Goal: Navigation & Orientation: Find specific page/section

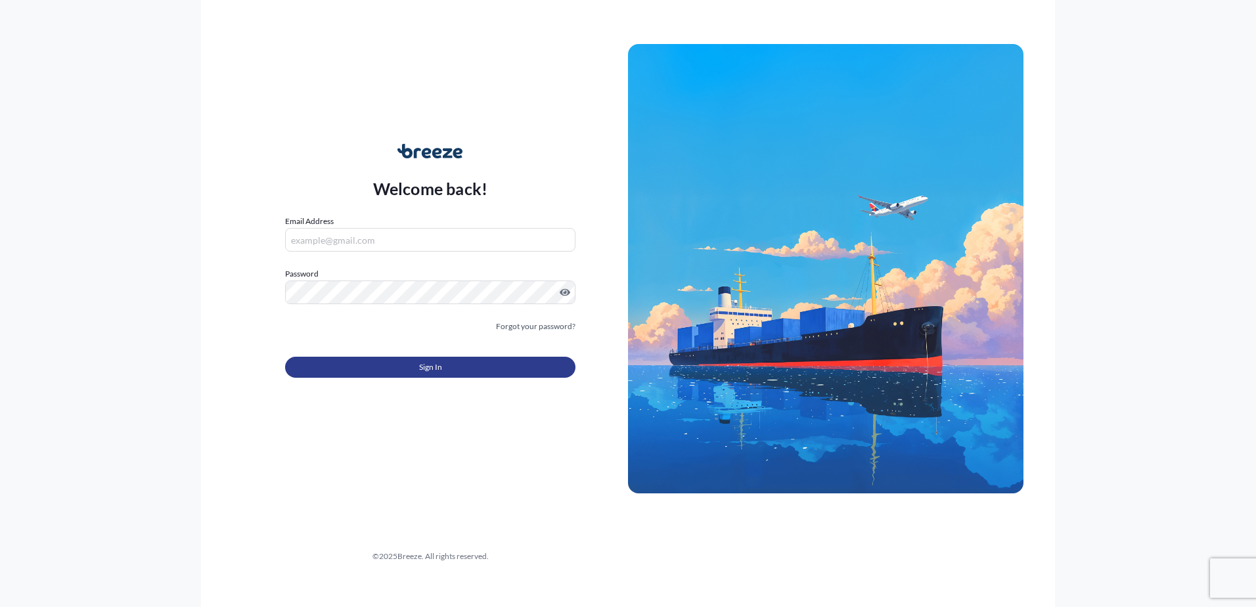
type input "[PERSON_NAME][EMAIL_ADDRESS][DOMAIN_NAME]"
click at [429, 371] on span "Sign In" at bounding box center [430, 367] width 23 height 13
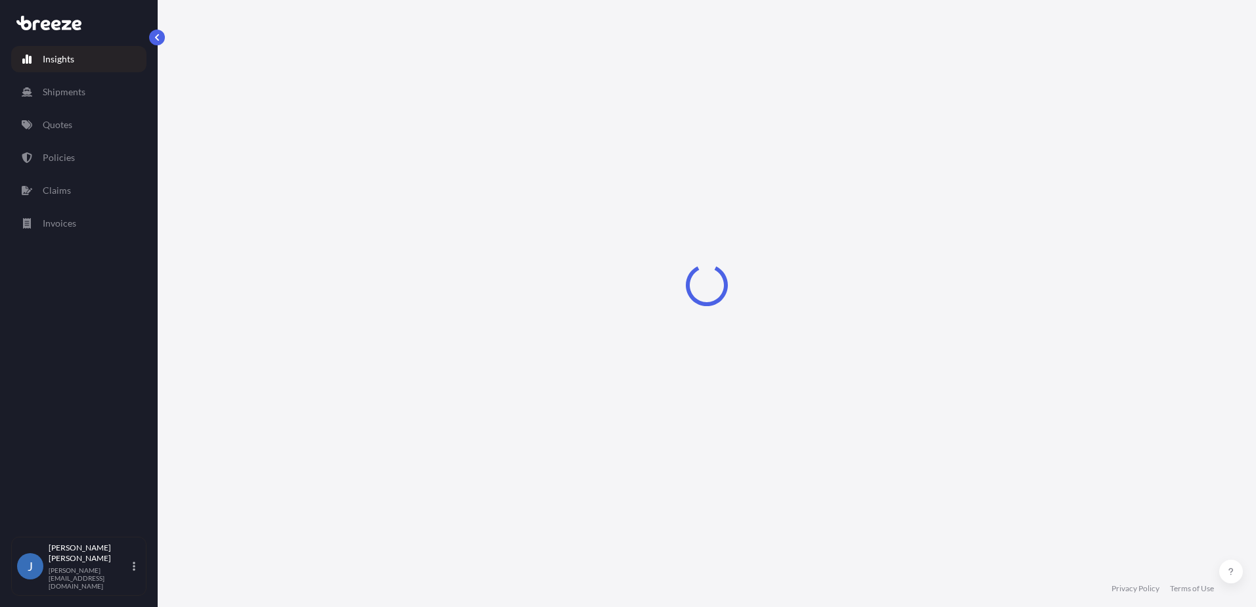
select select "2025"
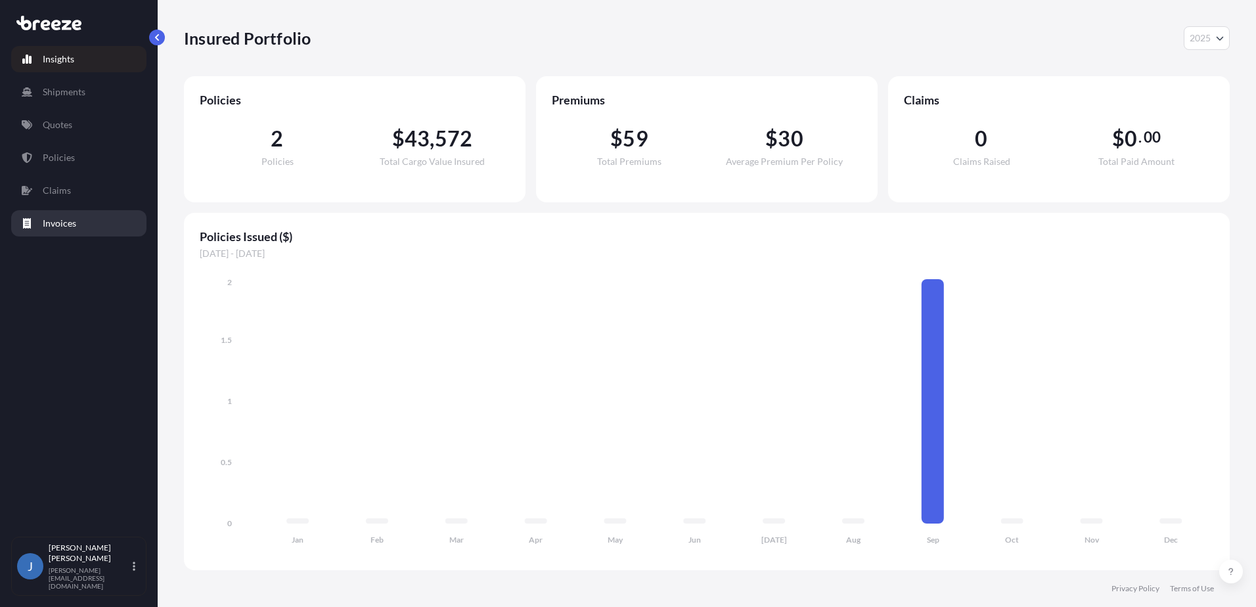
click at [84, 223] on link "Invoices" at bounding box center [78, 223] width 135 height 26
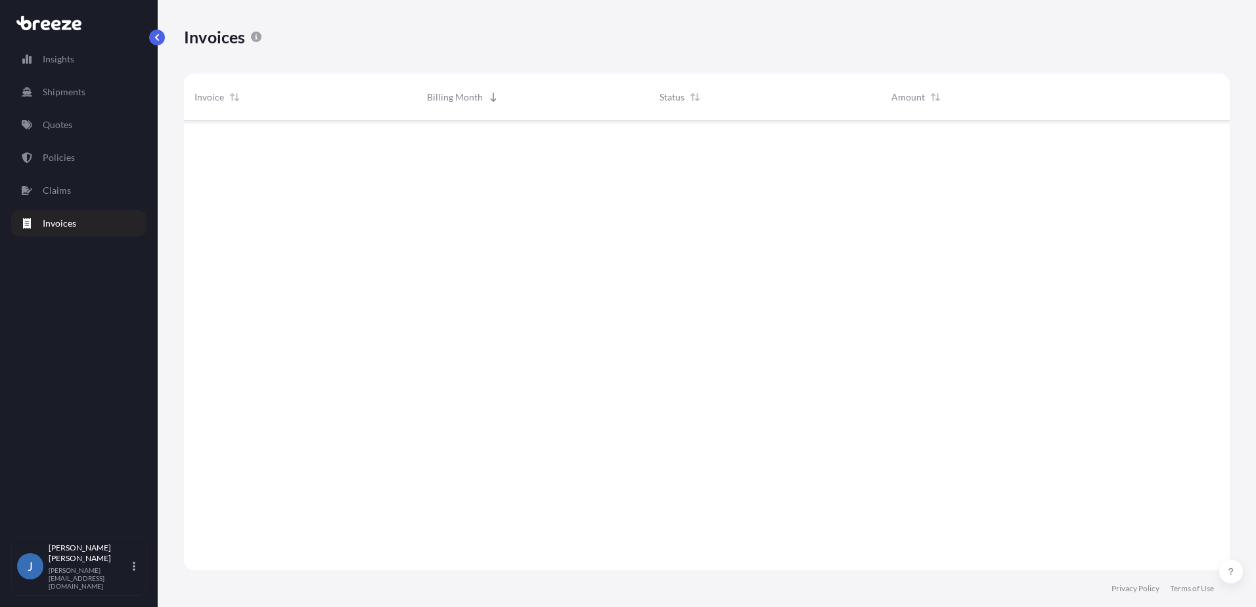
scroll to position [487, 1036]
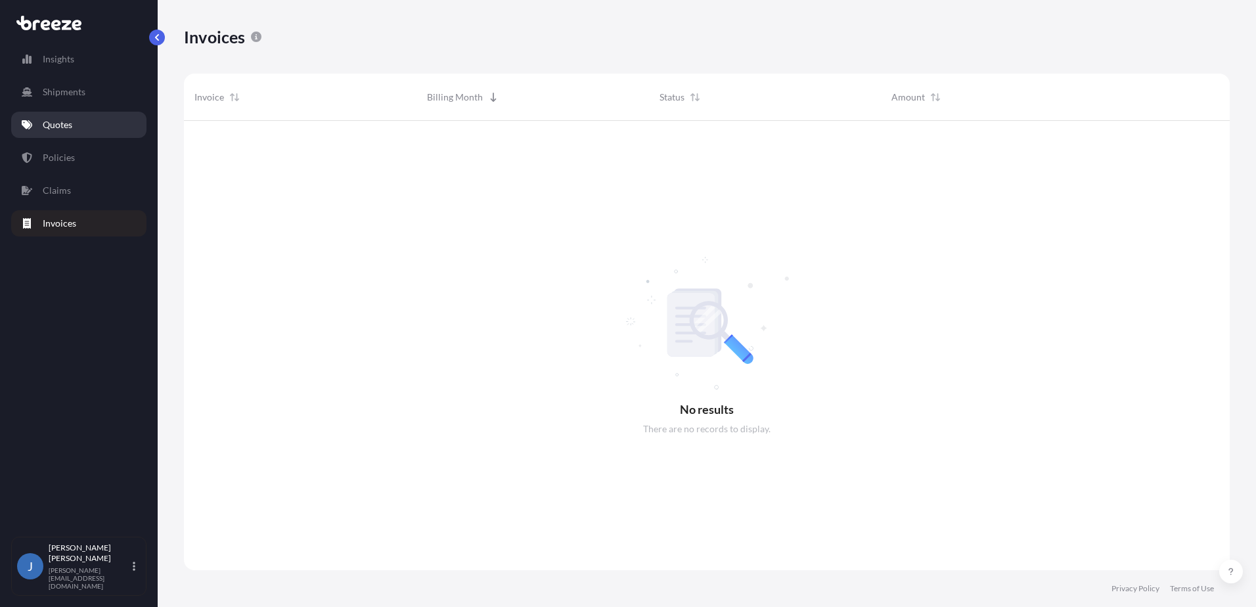
click at [70, 126] on p "Quotes" at bounding box center [58, 124] width 30 height 13
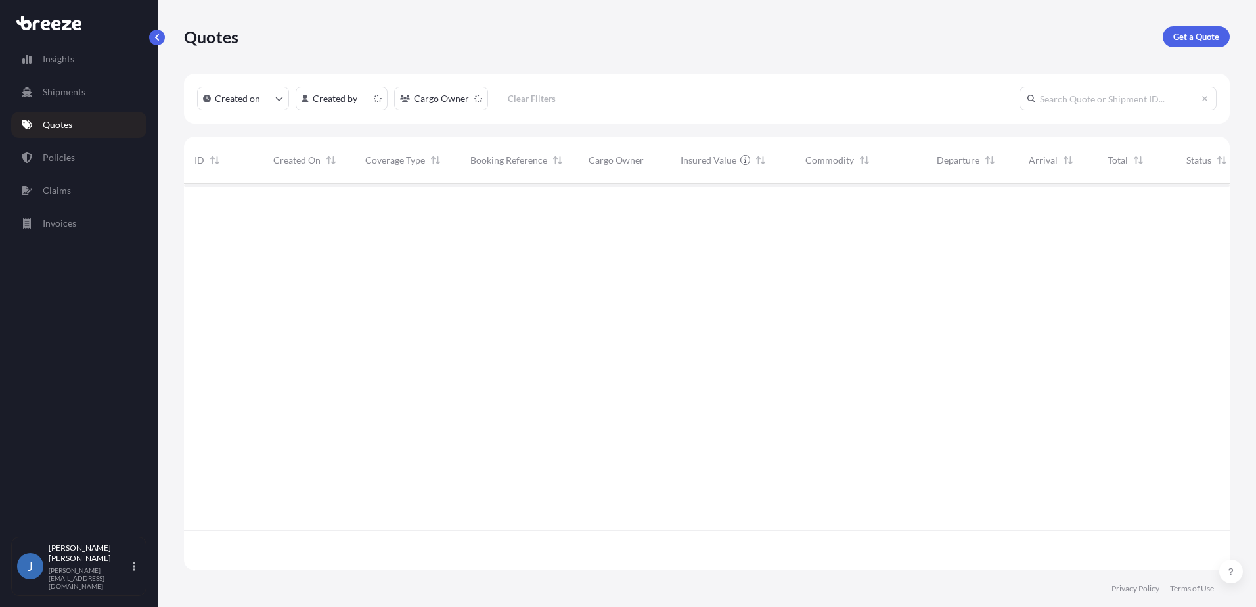
scroll to position [384, 1036]
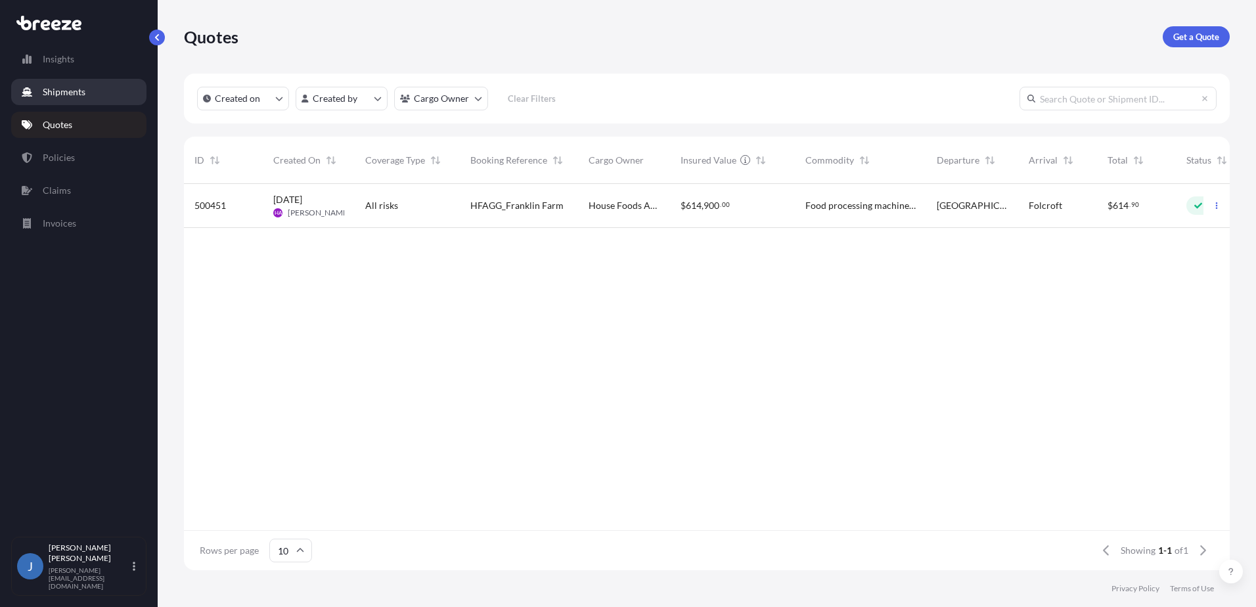
click at [61, 93] on p "Shipments" at bounding box center [64, 91] width 43 height 13
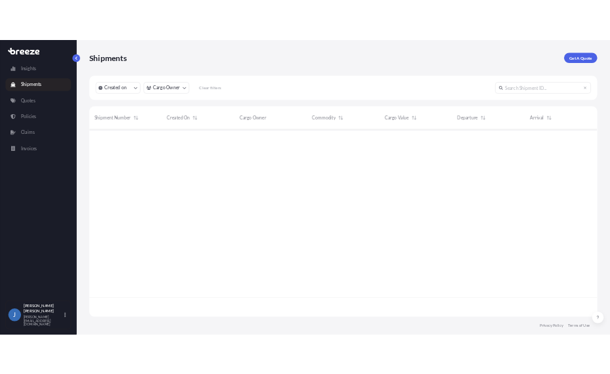
scroll to position [424, 1036]
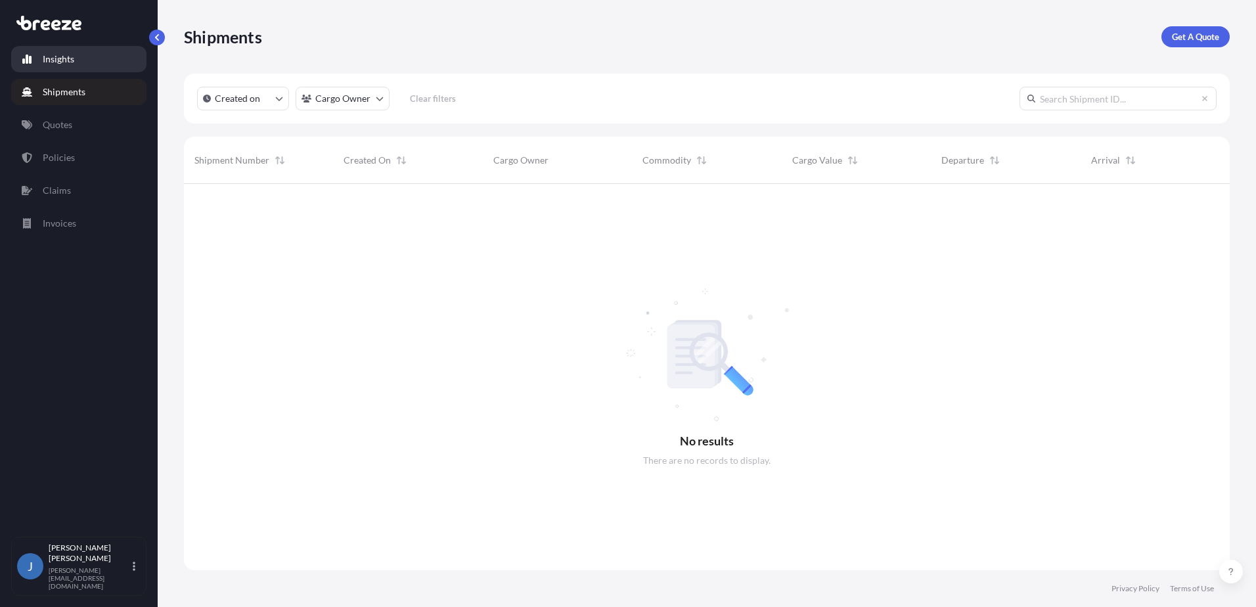
click at [66, 56] on p "Insights" at bounding box center [59, 59] width 32 height 13
select select "2025"
